Goal: Transaction & Acquisition: Purchase product/service

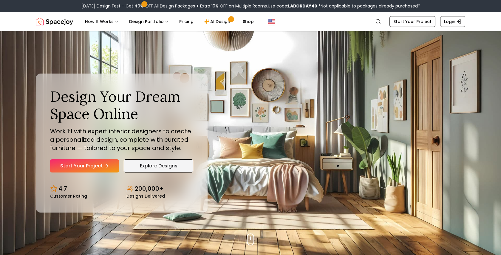
click at [162, 167] on link "Explore Designs" at bounding box center [159, 165] width 70 height 13
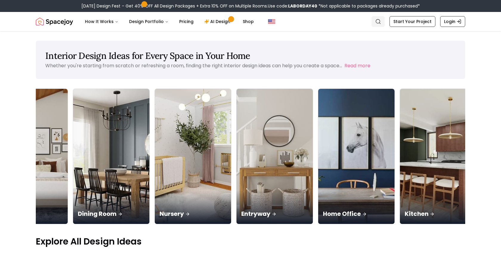
click at [380, 21] on icon "Global" at bounding box center [378, 22] width 6 height 6
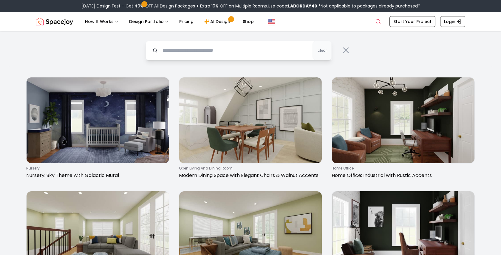
click at [271, 56] on input "text" at bounding box center [239, 51] width 186 height 20
type input "*******"
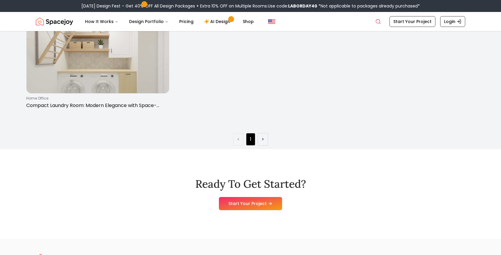
scroll to position [185, 0]
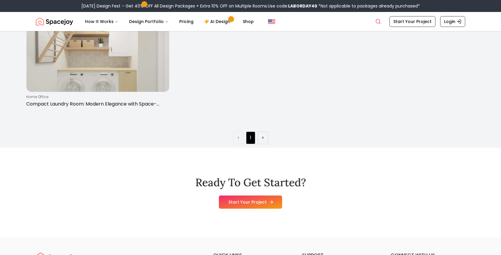
click at [242, 202] on link "Start Your Project" at bounding box center [250, 201] width 63 height 13
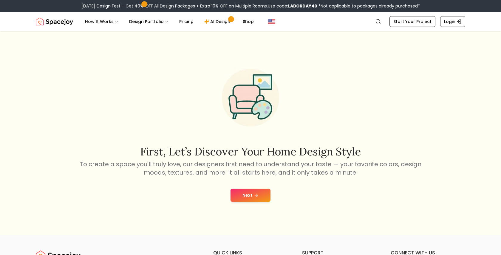
click at [244, 196] on button "Next" at bounding box center [251, 194] width 40 height 13
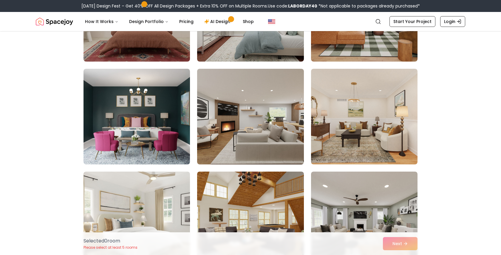
scroll to position [1348, 0]
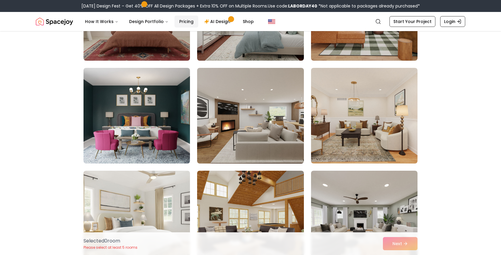
click at [178, 21] on link "Pricing" at bounding box center [187, 22] width 24 height 12
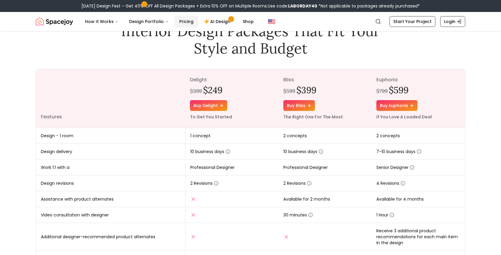
scroll to position [39, 0]
